Goal: Obtain resource: Obtain resource

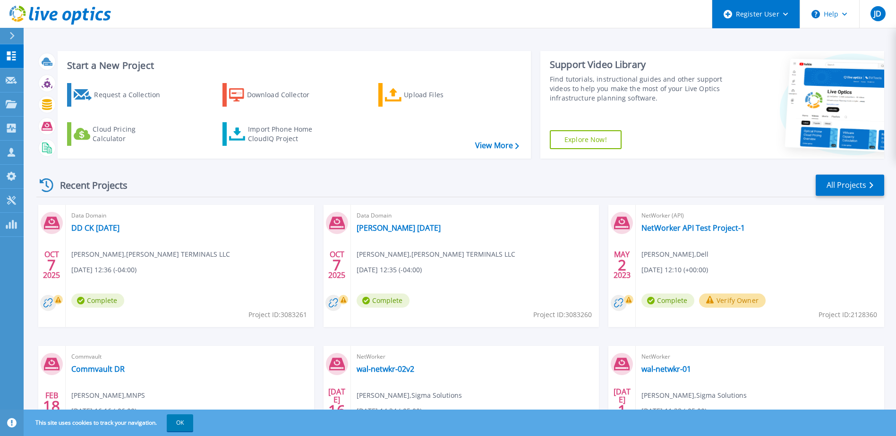
click at [785, 15] on icon at bounding box center [785, 14] width 5 height 3
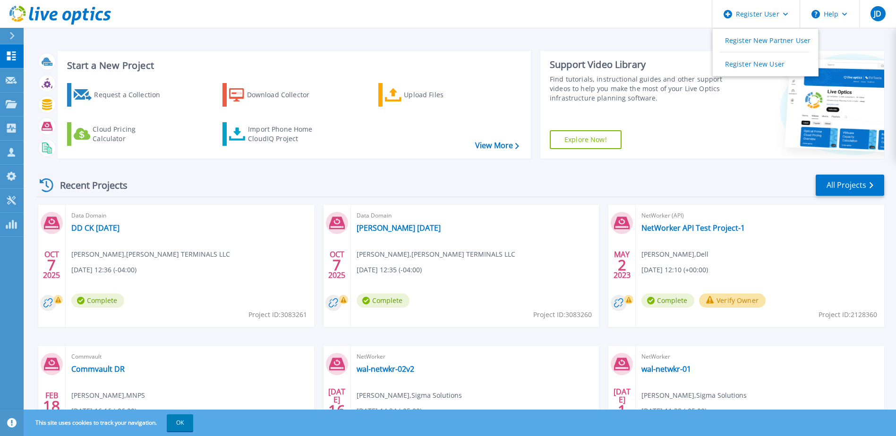
click at [647, 43] on div "Start a New Project Request a Collection Download Collector Upload Files Cloud …" at bounding box center [460, 104] width 848 height 123
click at [875, 14] on span "JD" at bounding box center [878, 14] width 8 height 8
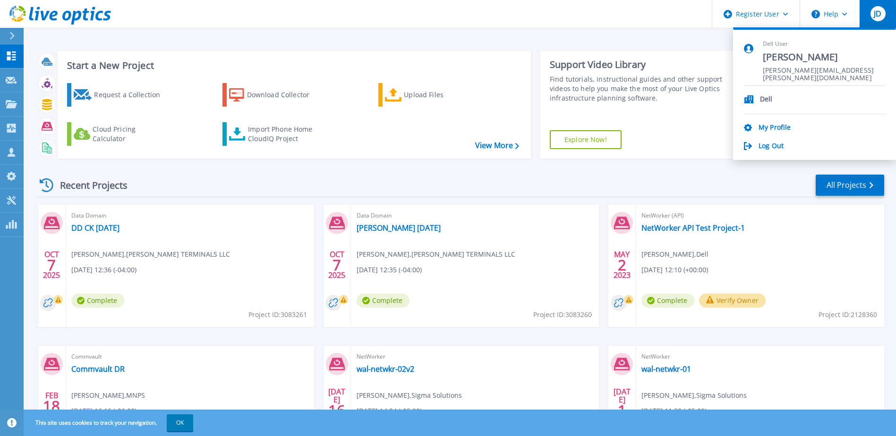
click at [676, 45] on div "Start a New Project Request a Collection Download Collector Upload Files Cloud …" at bounding box center [460, 104] width 848 height 123
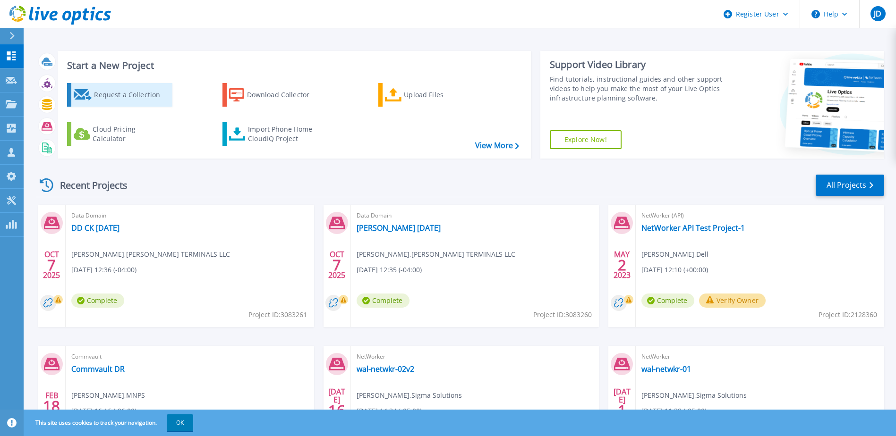
click at [130, 101] on div "Request a Collection" at bounding box center [132, 95] width 76 height 19
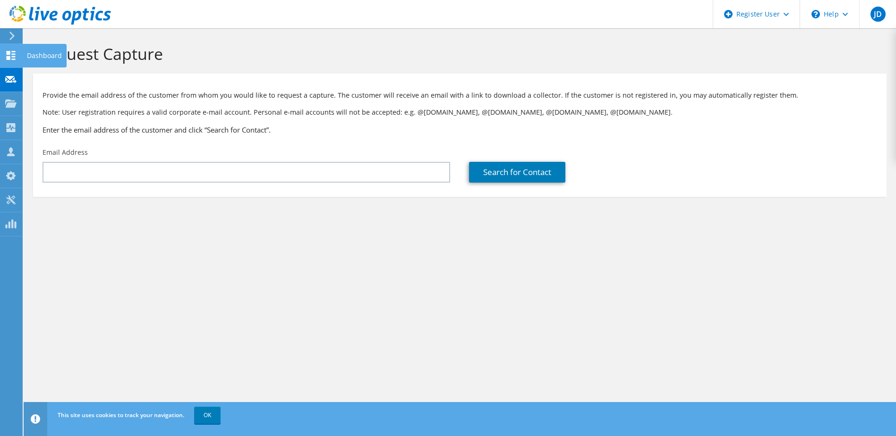
click at [14, 56] on use at bounding box center [11, 55] width 9 height 9
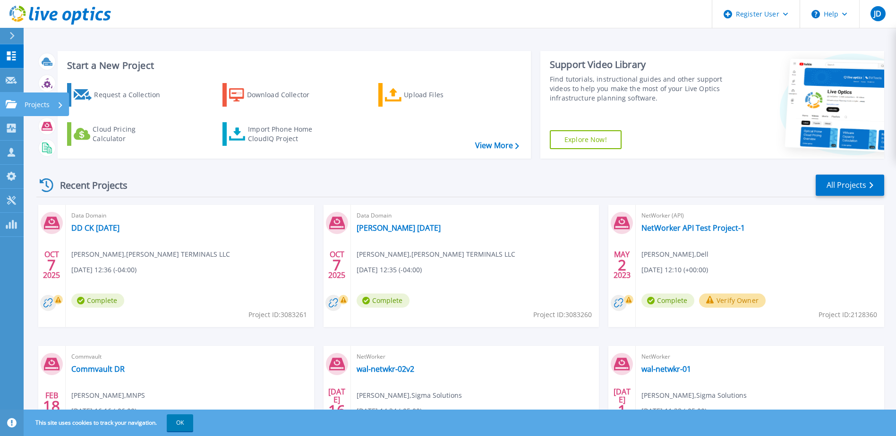
click at [10, 106] on icon at bounding box center [11, 104] width 11 height 8
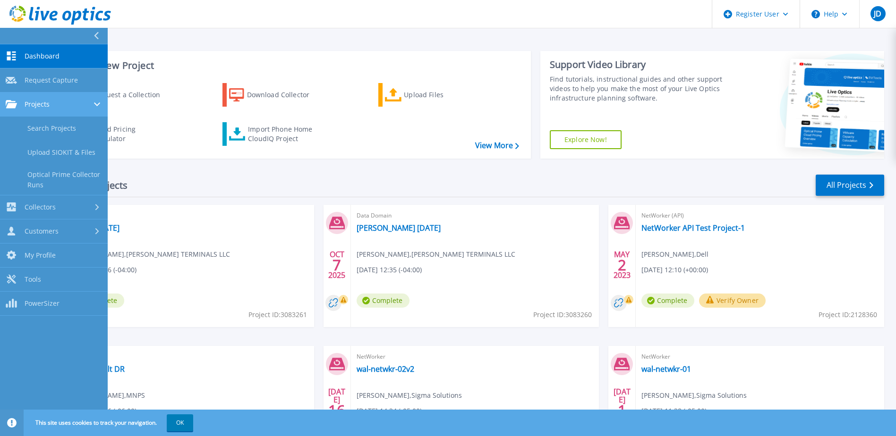
click at [65, 112] on link "Projects Projects" at bounding box center [54, 105] width 108 height 24
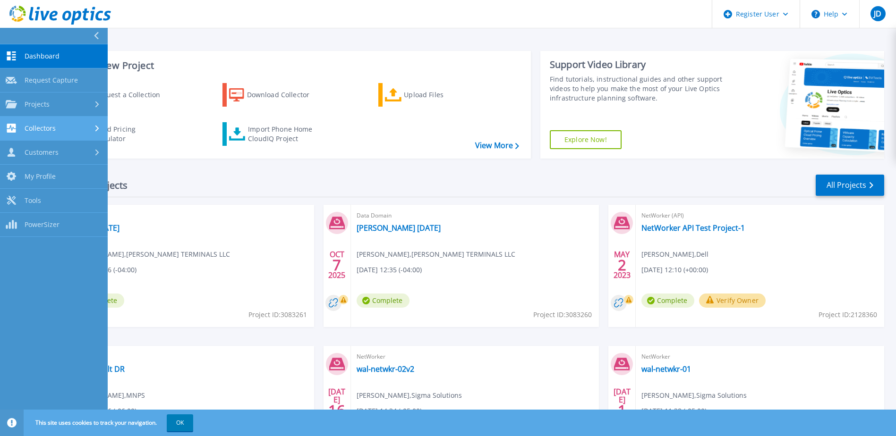
click at [61, 125] on div "Collectors" at bounding box center [54, 128] width 96 height 9
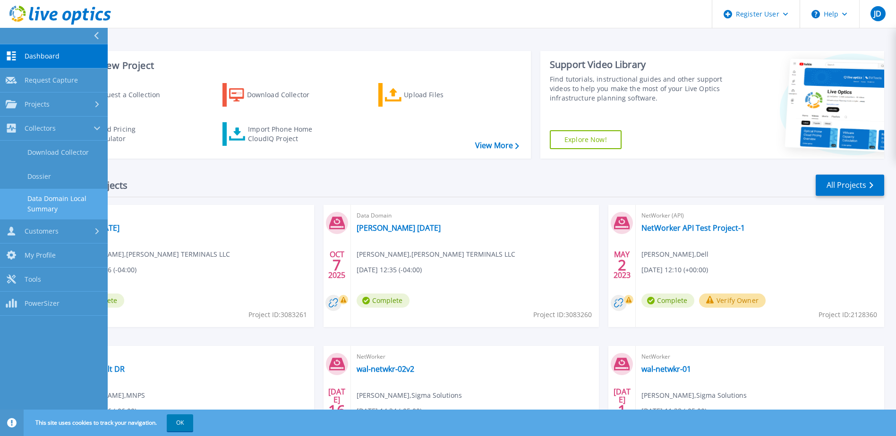
click at [61, 197] on link "Data Domain Local Summary" at bounding box center [54, 204] width 108 height 30
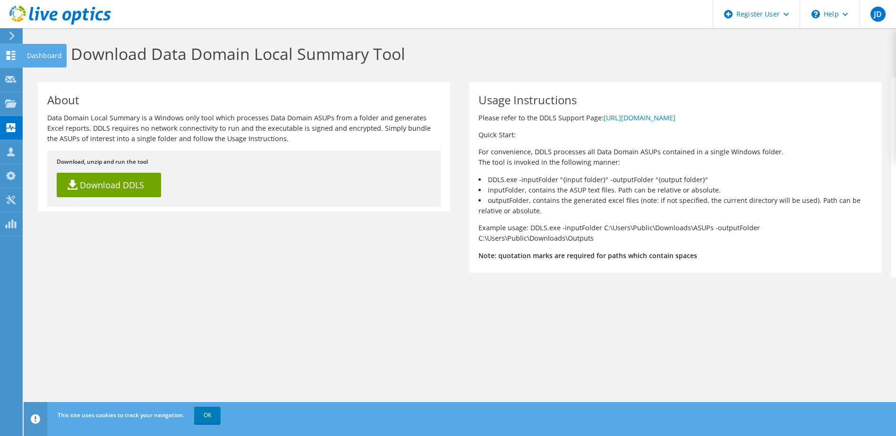
click at [7, 55] on icon at bounding box center [10, 55] width 11 height 9
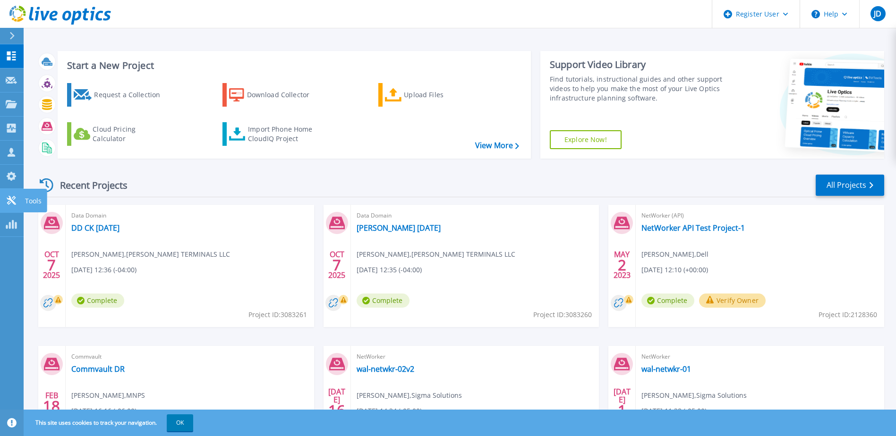
click at [14, 202] on icon at bounding box center [11, 200] width 9 height 9
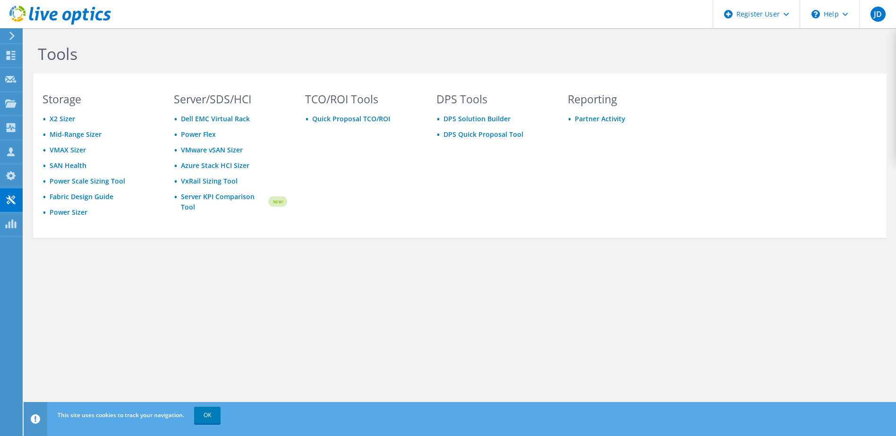
click at [52, 16] on use at bounding box center [60, 15] width 102 height 19
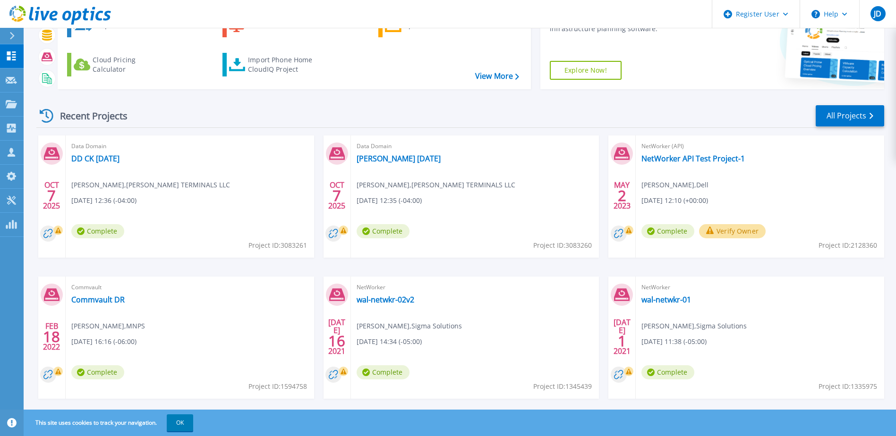
scroll to position [87, 0]
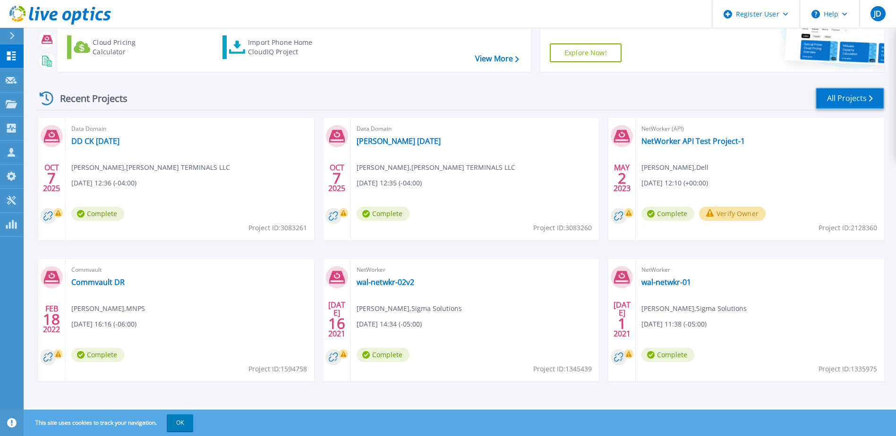
click at [859, 97] on link "All Projects" at bounding box center [850, 98] width 68 height 21
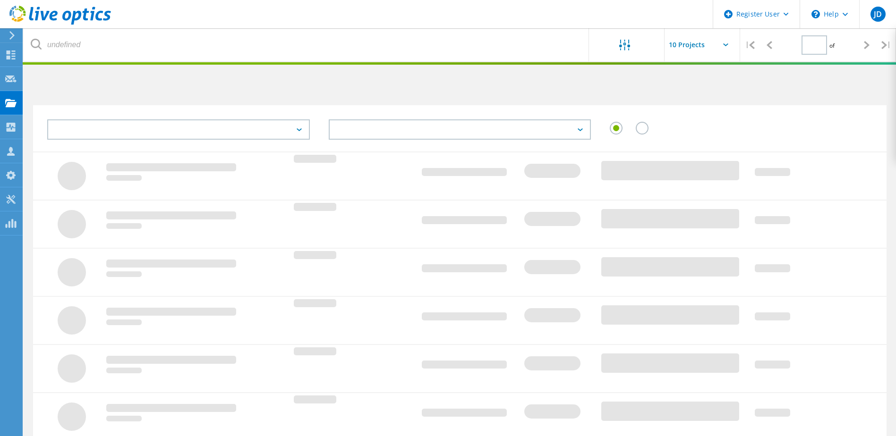
type input "1"
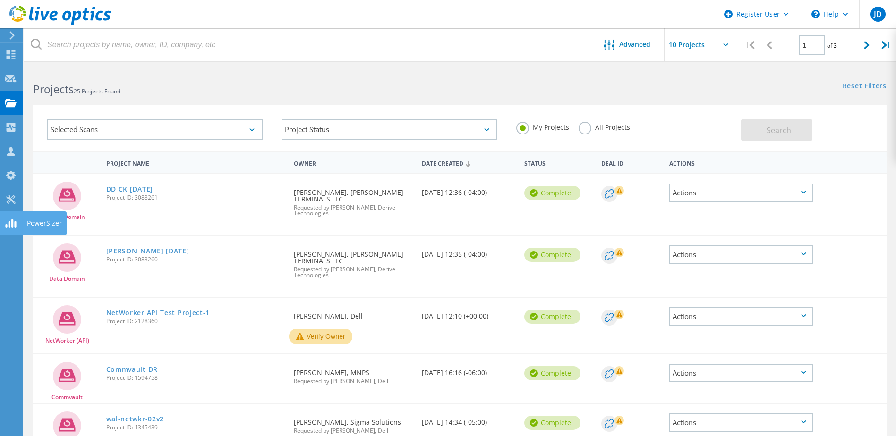
click at [11, 151] on use at bounding box center [11, 151] width 8 height 9
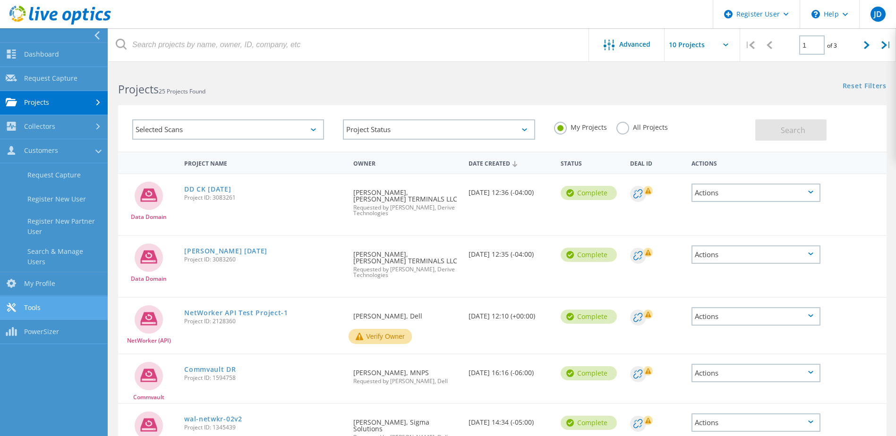
click at [48, 298] on link "Tools" at bounding box center [54, 309] width 108 height 24
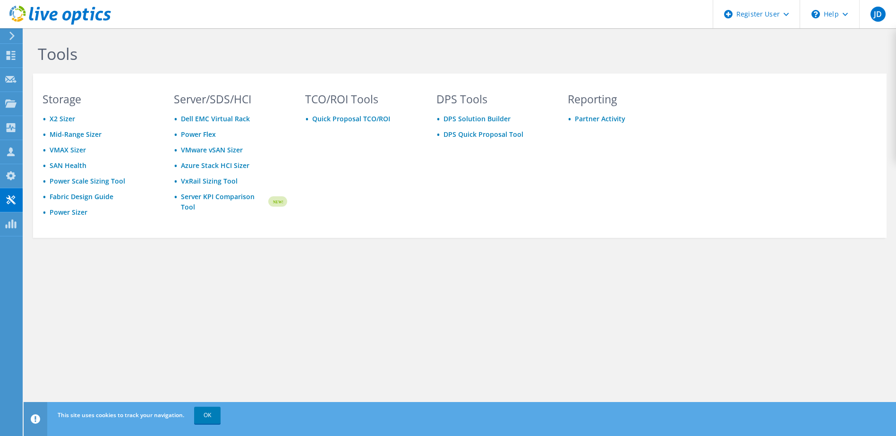
click at [10, 37] on icon at bounding box center [12, 36] width 7 height 9
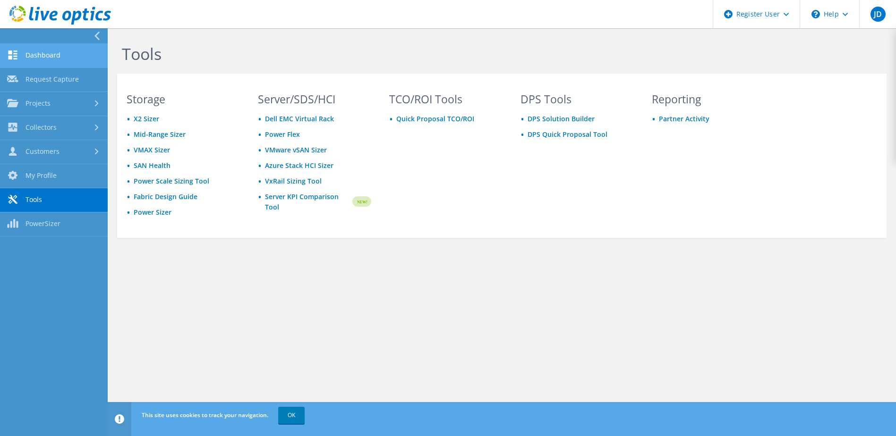
click at [22, 61] on link "Dashboard" at bounding box center [54, 56] width 108 height 24
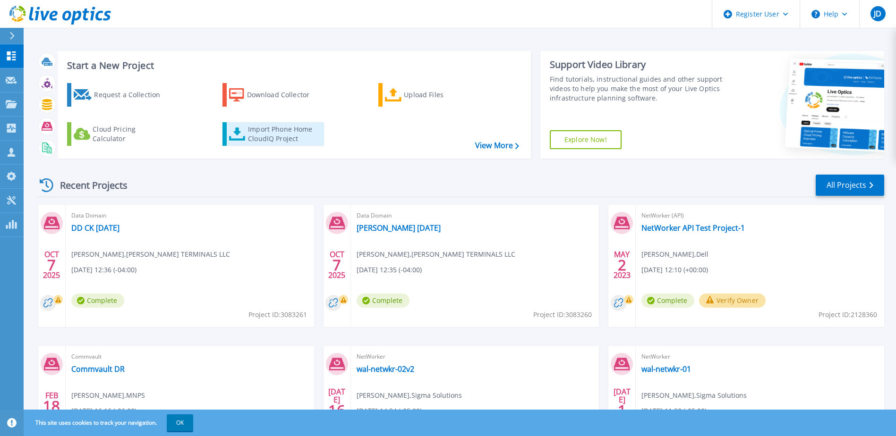
click at [259, 129] on div "Import Phone Home CloudIQ Project" at bounding box center [285, 134] width 74 height 19
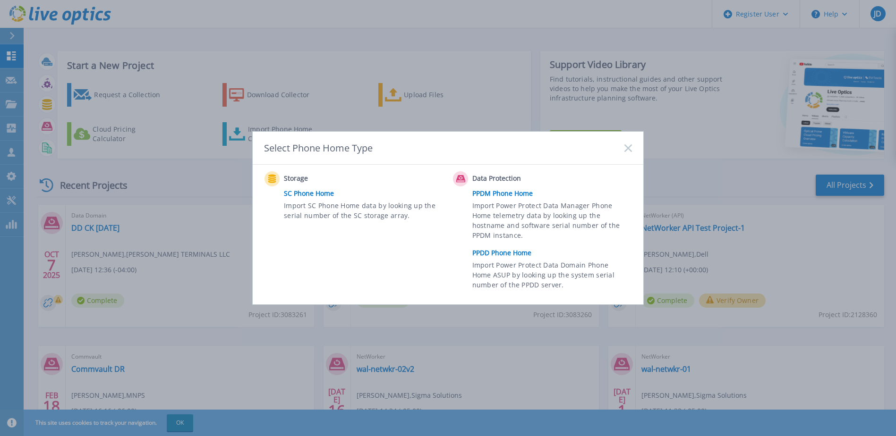
click at [495, 253] on link "PPDD Phone Home" at bounding box center [554, 253] width 164 height 14
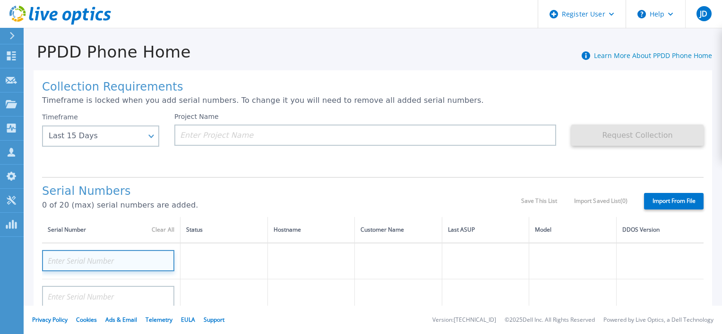
click at [57, 257] on input at bounding box center [108, 260] width 132 height 21
paste input "APX00250500066"
type input "APX00250500066"
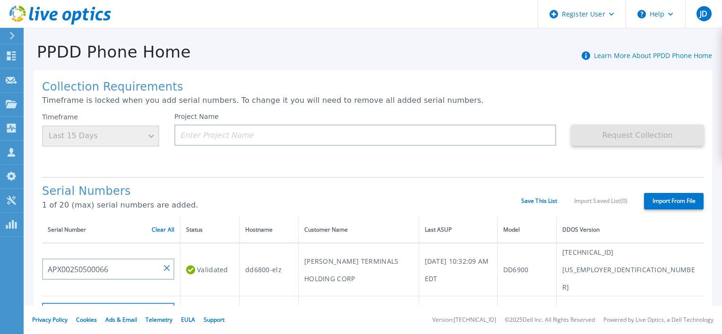
click at [69, 303] on input at bounding box center [108, 313] width 132 height 21
paste input "APX00250500065"
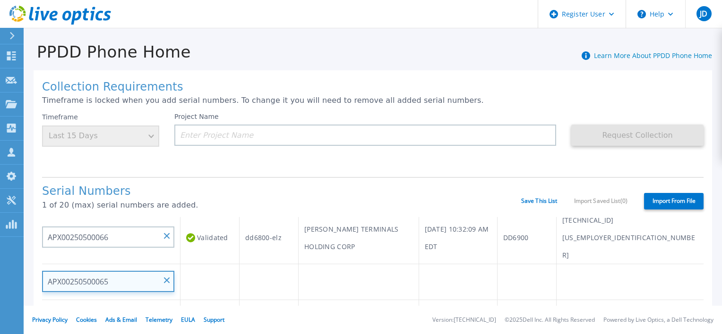
scroll to position [47, 0]
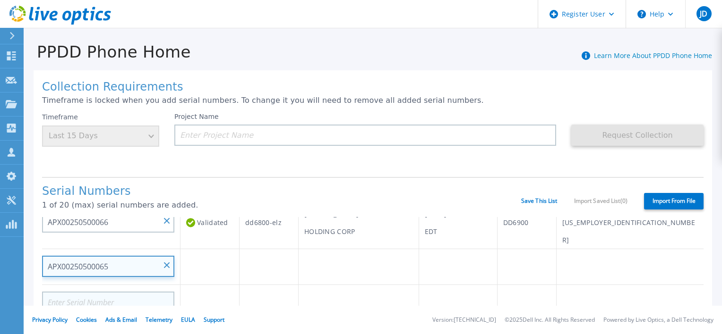
type input "APX00250500065"
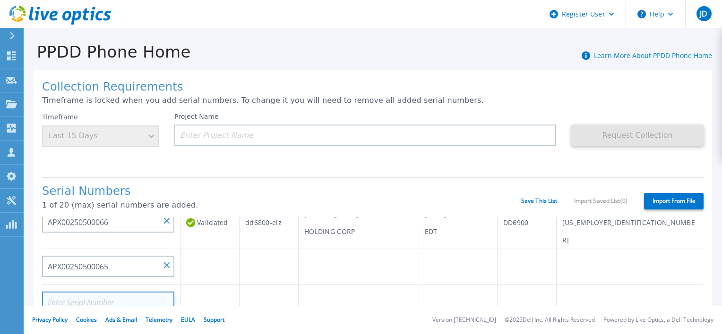
click at [124, 292] on input at bounding box center [108, 302] width 132 height 21
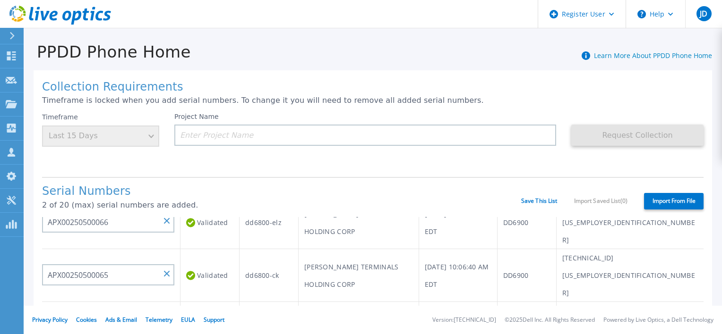
click at [74, 309] on input at bounding box center [108, 319] width 132 height 21
paste input "APX00224400123"
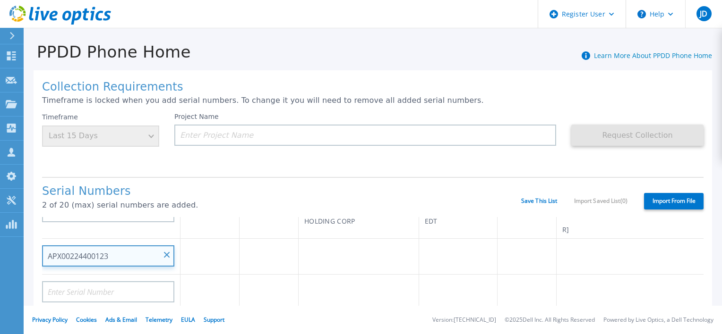
scroll to position [94, 0]
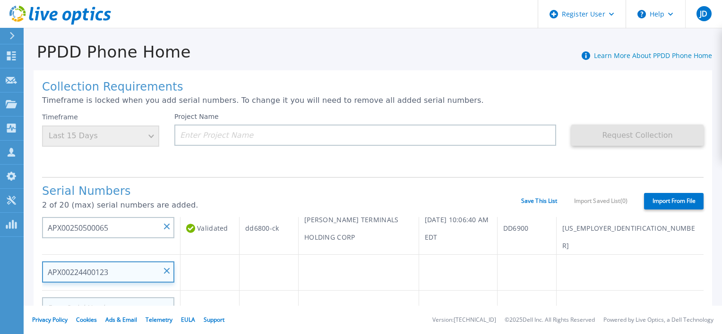
type input "APX00224400123"
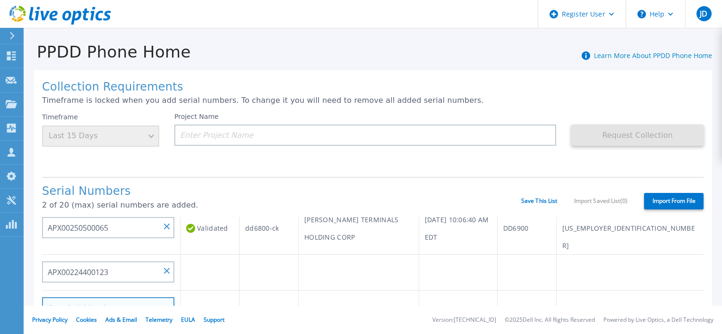
click at [134, 298] on input at bounding box center [108, 308] width 132 height 21
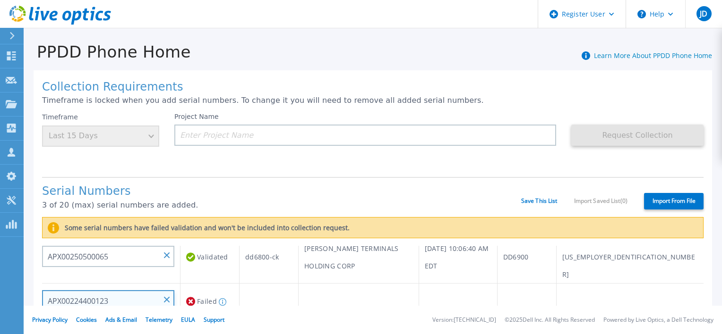
click at [126, 291] on input "APX00224400123" at bounding box center [108, 301] width 132 height 21
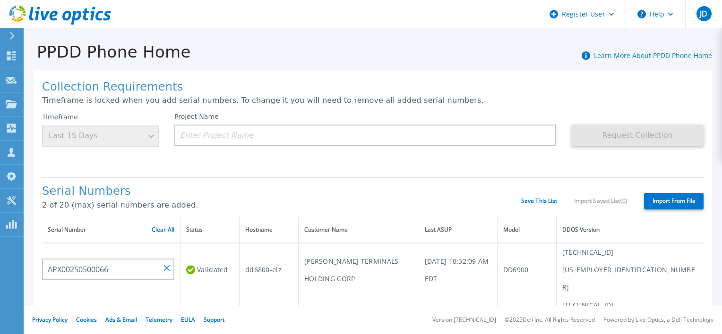
scroll to position [47, 0]
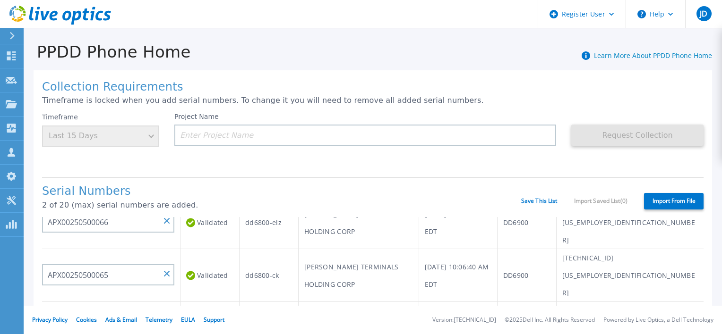
click at [54, 309] on input at bounding box center [108, 319] width 132 height 21
paste input "APX00224400123"
type input "APX00224400123"
click at [194, 302] on td at bounding box center [209, 320] width 59 height 36
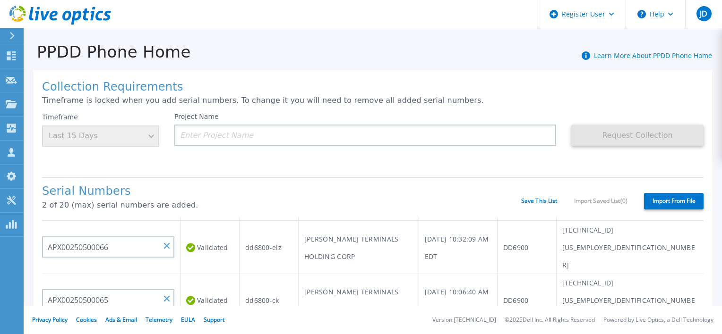
scroll to position [0, 0]
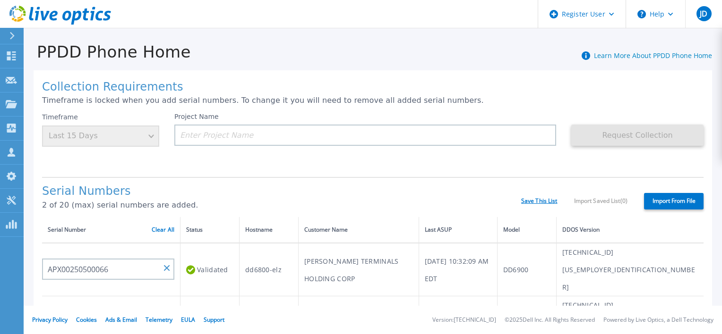
click at [531, 202] on link "Save This List" at bounding box center [539, 201] width 36 height 7
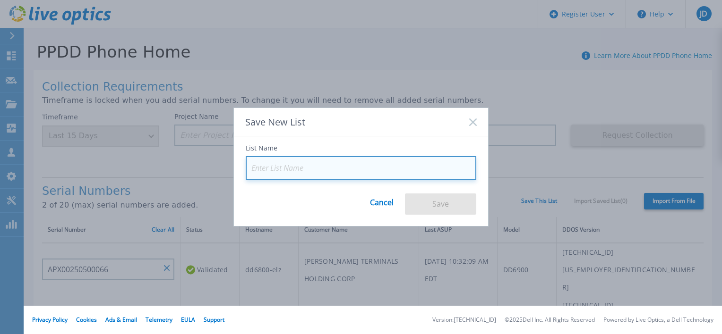
click at [263, 168] on input at bounding box center [361, 168] width 231 height 24
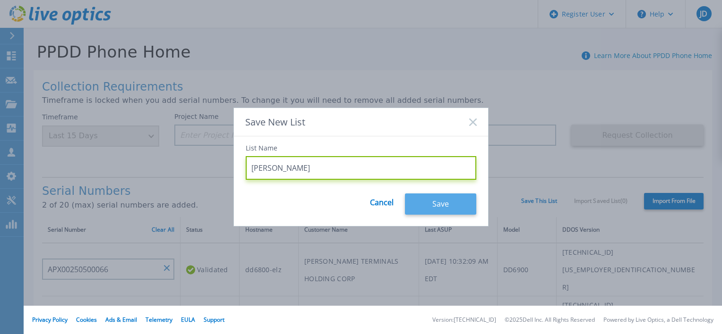
type input "Maher"
click at [450, 207] on button "Save" at bounding box center [440, 204] width 71 height 21
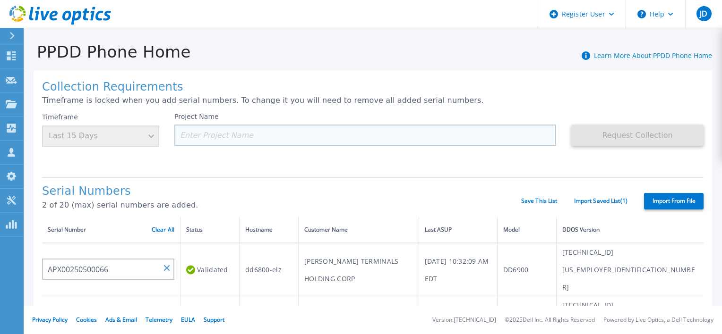
click at [209, 131] on input at bounding box center [365, 135] width 382 height 21
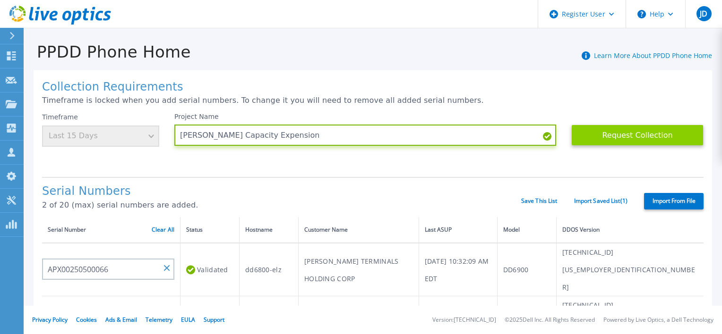
type input "[PERSON_NAME] Capacity Expension"
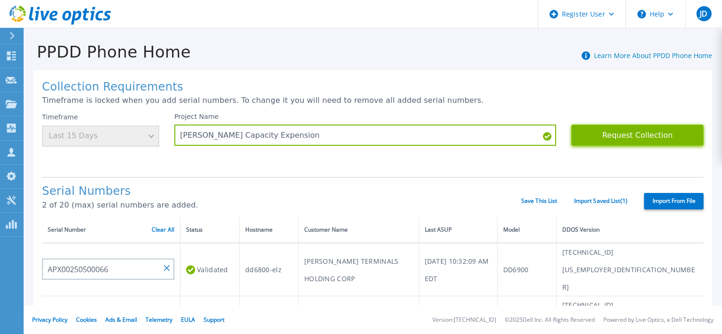
click at [637, 138] on button "Request Collection" at bounding box center [637, 135] width 132 height 21
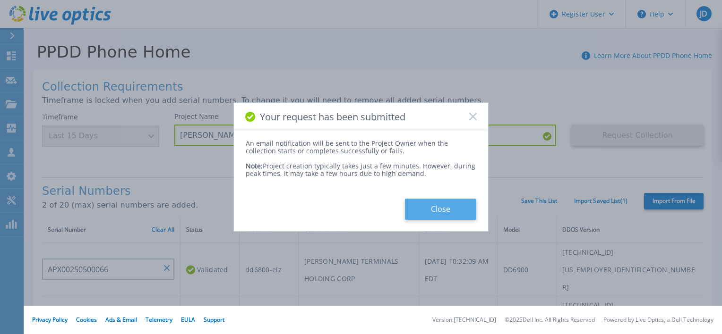
click at [445, 209] on button "Close" at bounding box center [440, 209] width 71 height 21
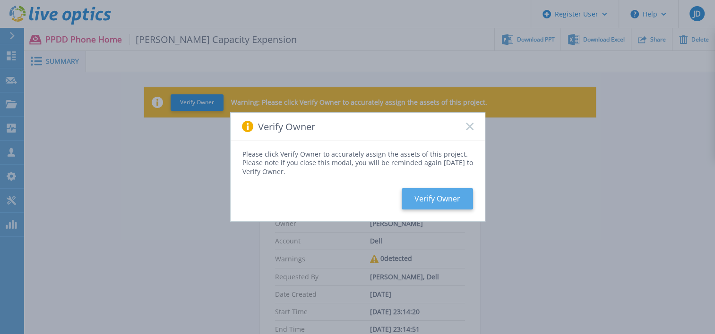
click at [436, 196] on button "Verify Owner" at bounding box center [437, 198] width 71 height 21
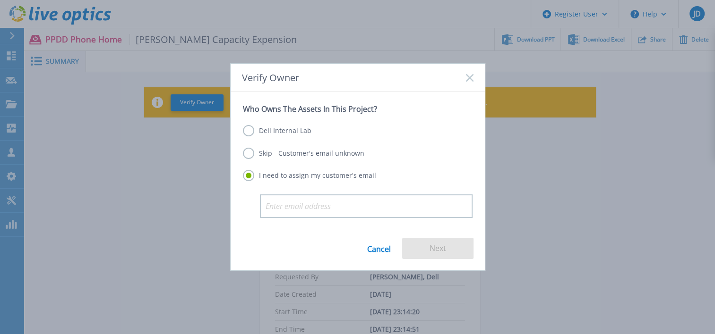
click at [247, 154] on label "Skip - Customer's email unknown" at bounding box center [303, 153] width 121 height 11
click at [0, 0] on input "Skip - Customer's email unknown" at bounding box center [0, 0] width 0 height 0
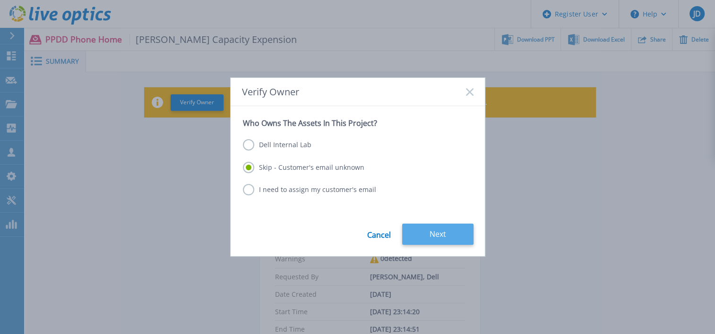
click at [460, 237] on button "Next" at bounding box center [437, 234] width 71 height 21
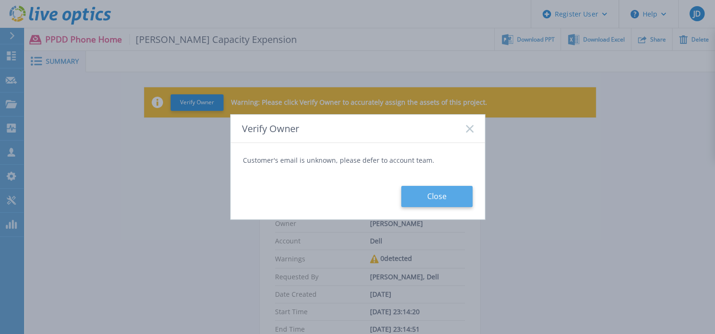
click at [436, 198] on button "Close" at bounding box center [436, 196] width 71 height 21
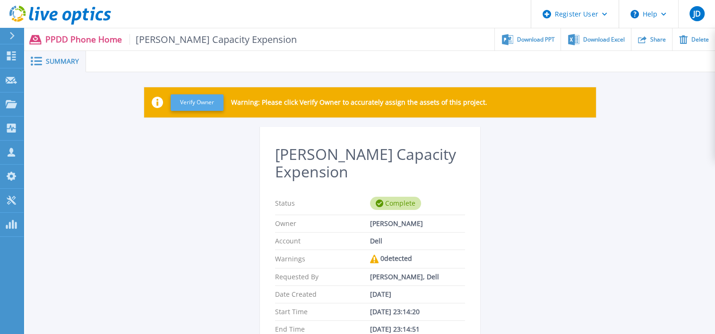
click at [213, 99] on button "Verify Owner" at bounding box center [197, 102] width 53 height 17
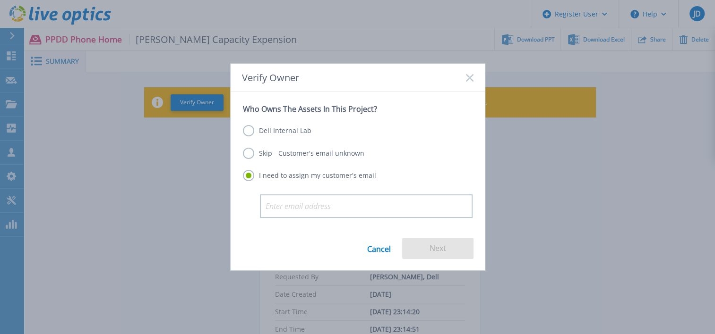
click at [249, 154] on label "Skip - Customer's email unknown" at bounding box center [303, 153] width 121 height 11
click at [0, 0] on input "Skip - Customer's email unknown" at bounding box center [0, 0] width 0 height 0
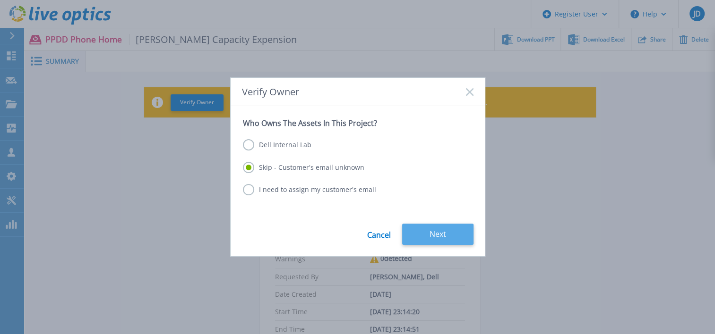
click at [456, 233] on button "Next" at bounding box center [437, 234] width 71 height 21
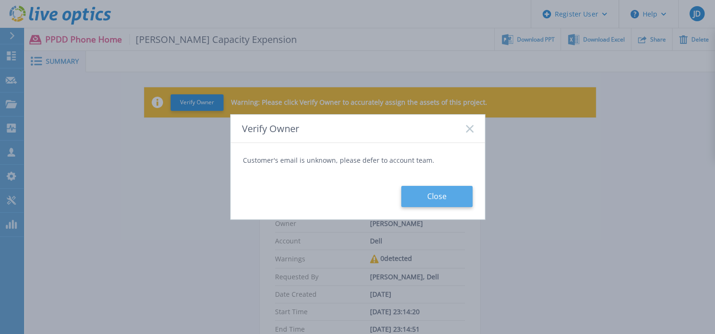
click at [442, 198] on button "Close" at bounding box center [436, 196] width 71 height 21
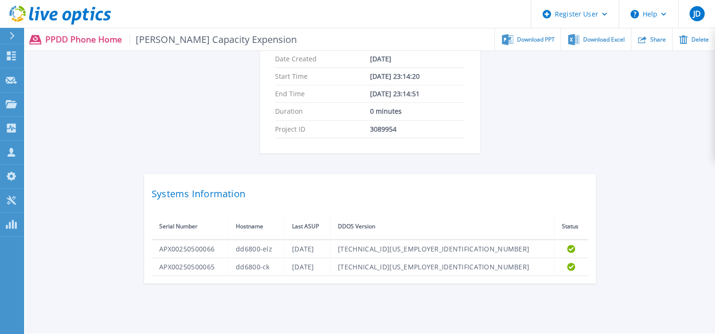
scroll to position [236, 0]
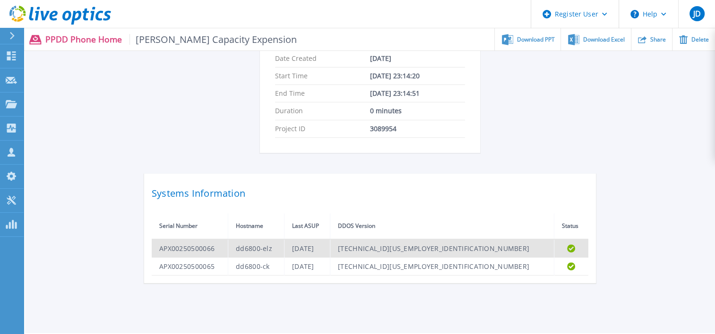
click at [185, 248] on td "APX00250500066" at bounding box center [190, 249] width 77 height 18
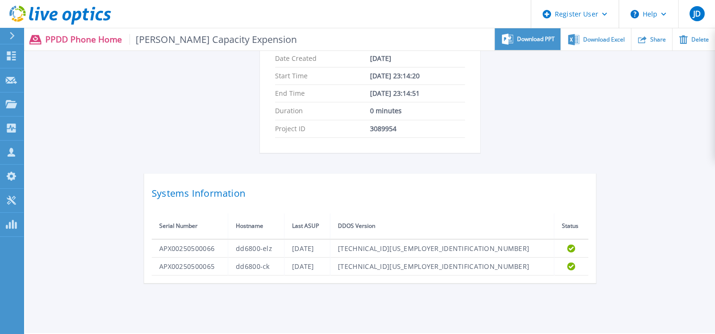
click at [526, 40] on span "Download PPT" at bounding box center [536, 39] width 38 height 6
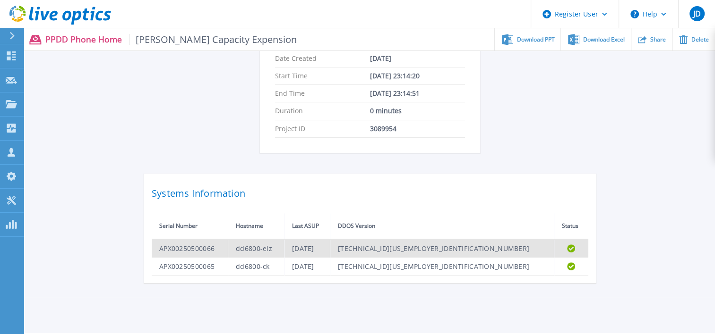
click at [209, 247] on td "APX00250500066" at bounding box center [190, 249] width 77 height 18
click at [208, 248] on td "APX00250500066" at bounding box center [190, 249] width 77 height 18
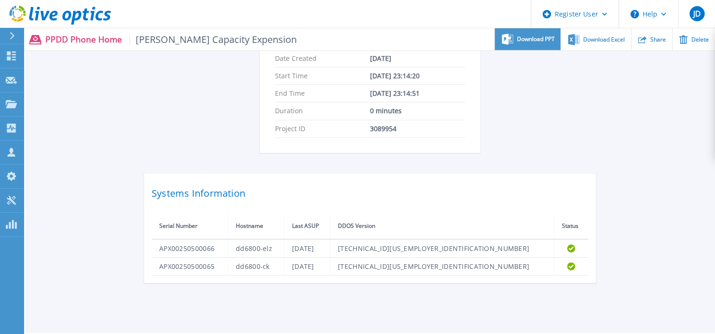
click at [540, 45] on div "Download PPT" at bounding box center [528, 39] width 66 height 22
